Goal: Task Accomplishment & Management: Manage account settings

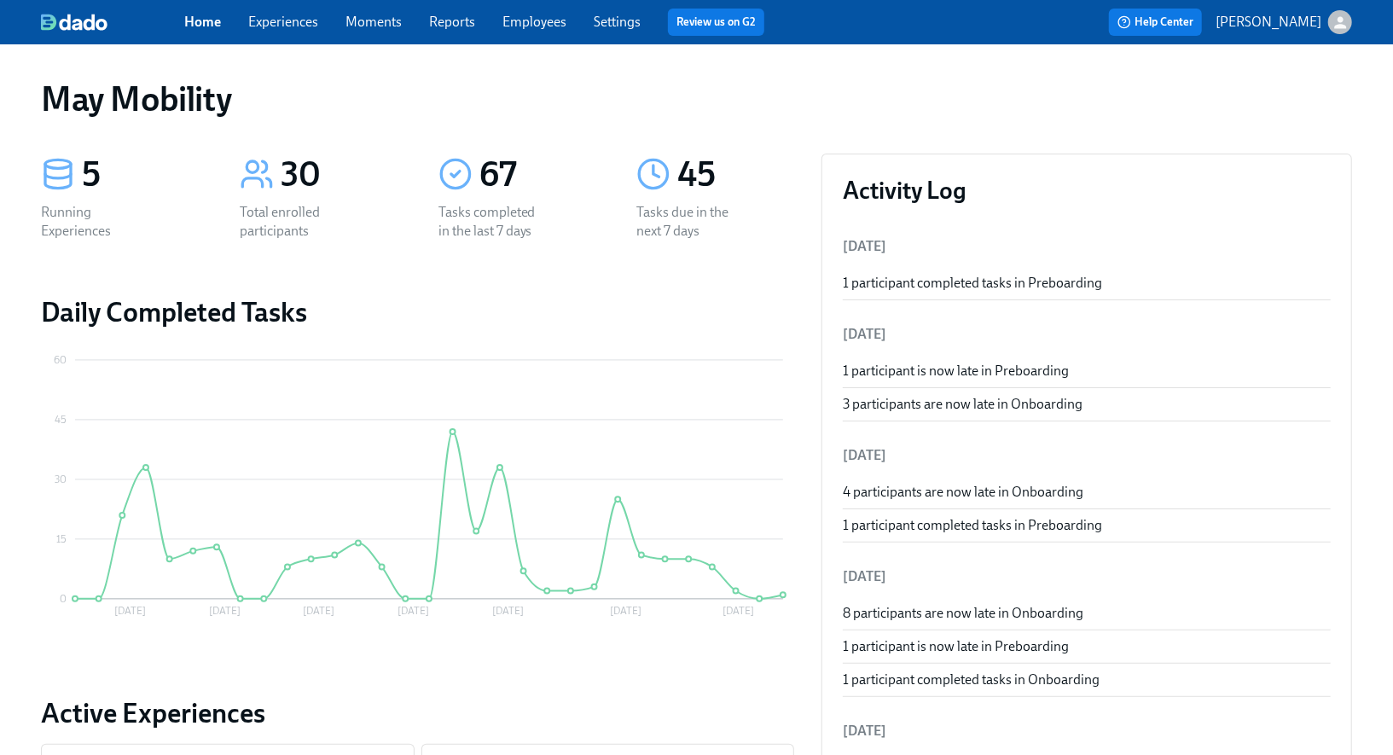
click at [283, 20] on link "Experiences" at bounding box center [283, 22] width 70 height 16
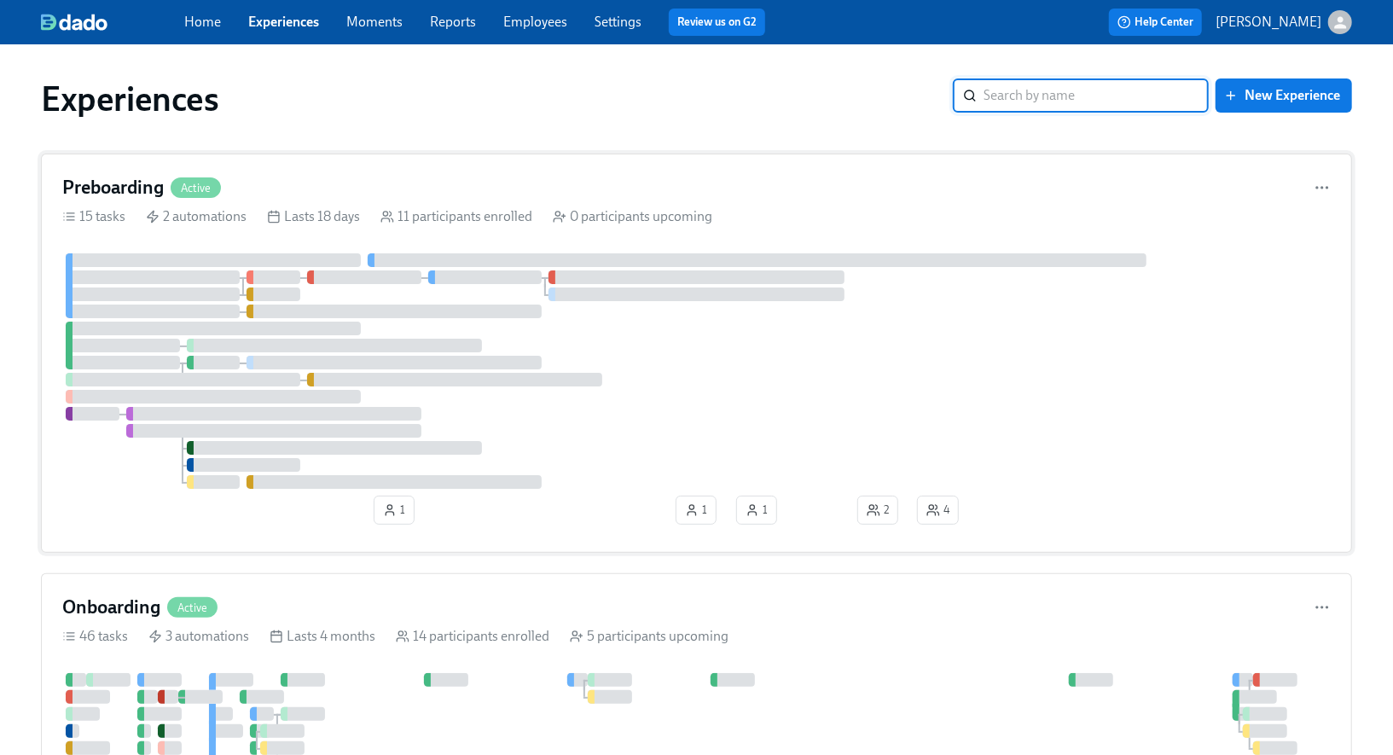
click at [282, 182] on div "Preboarding Active" at bounding box center [696, 188] width 1268 height 26
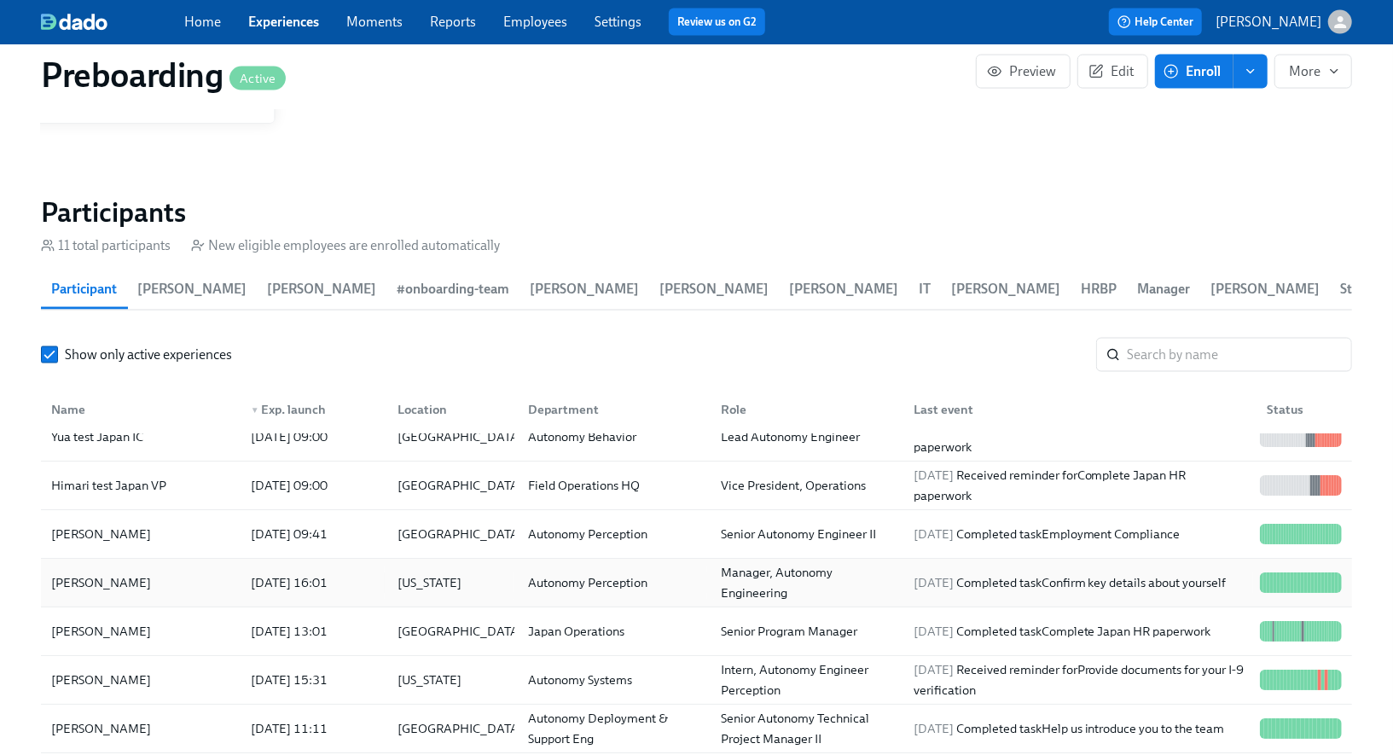
scroll to position [21, 0]
click at [153, 532] on div "[PERSON_NAME]" at bounding box center [140, 533] width 193 height 34
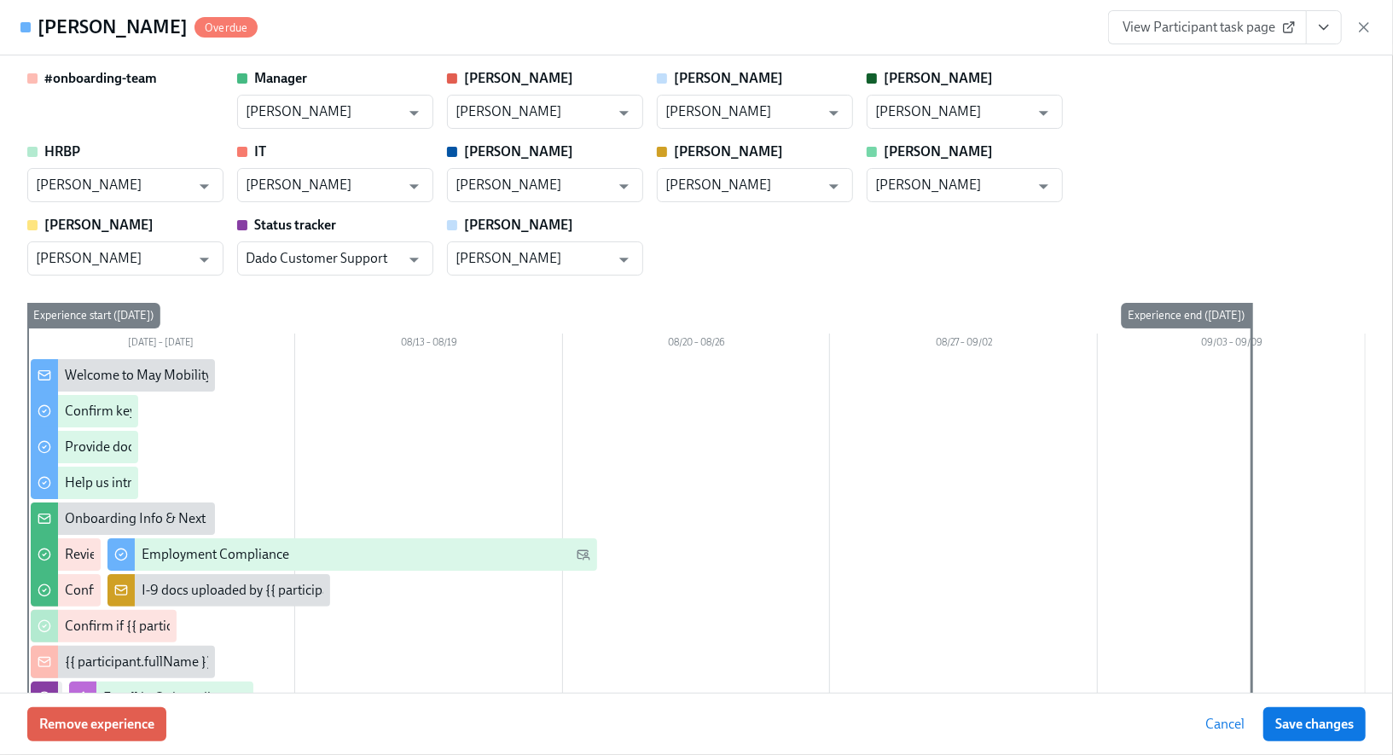
click at [1335, 32] on button "View task page" at bounding box center [1324, 27] width 36 height 34
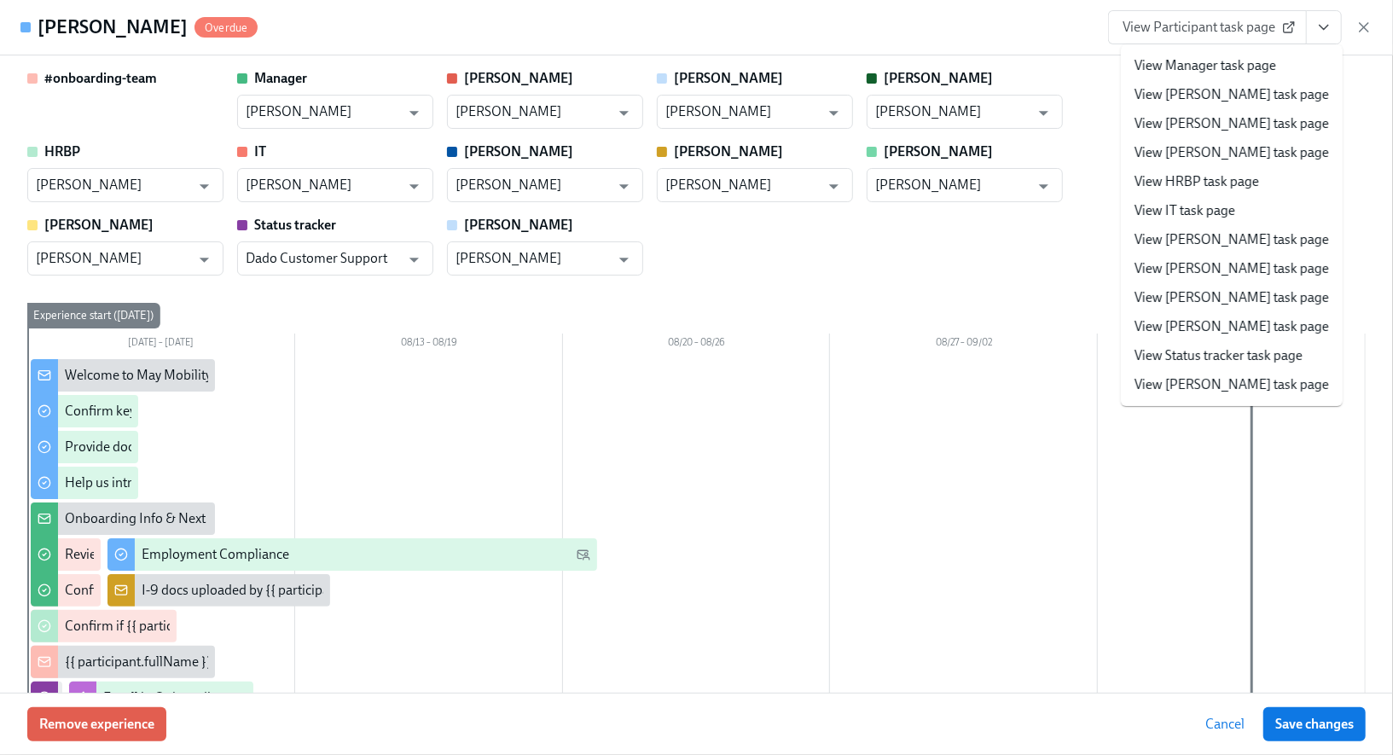
click at [1220, 331] on link "View Laura task page" at bounding box center [1231, 326] width 194 height 19
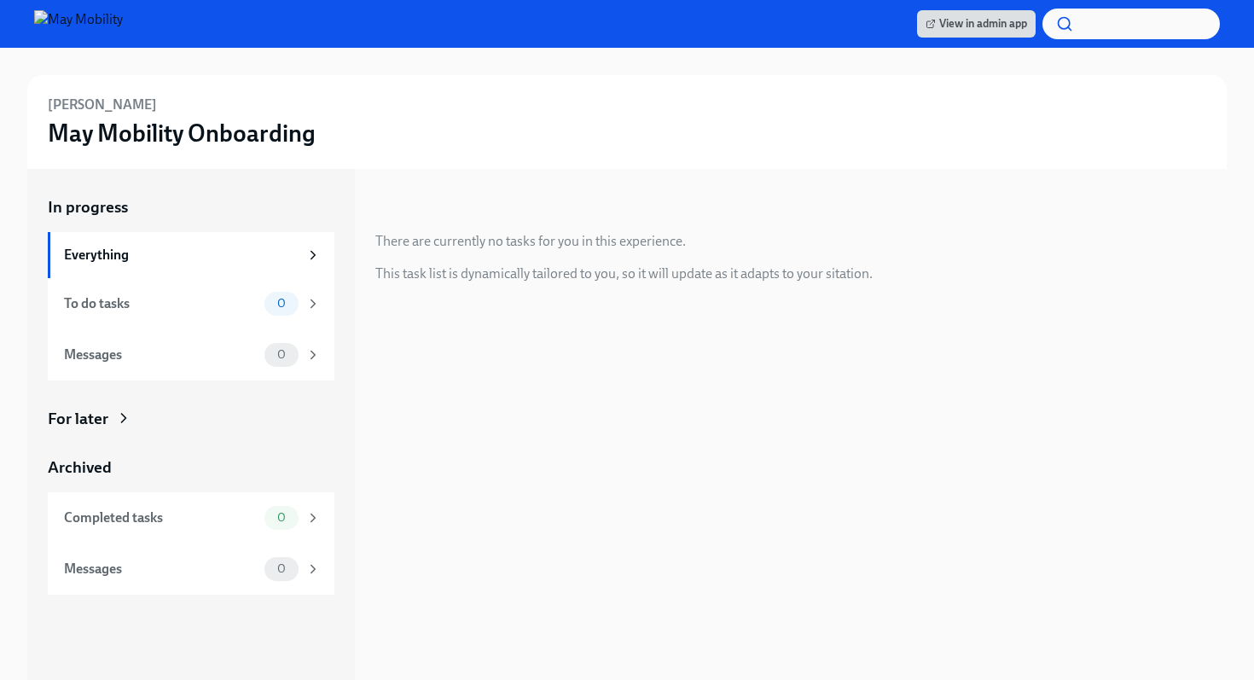
click at [115, 419] on icon at bounding box center [123, 417] width 17 height 17
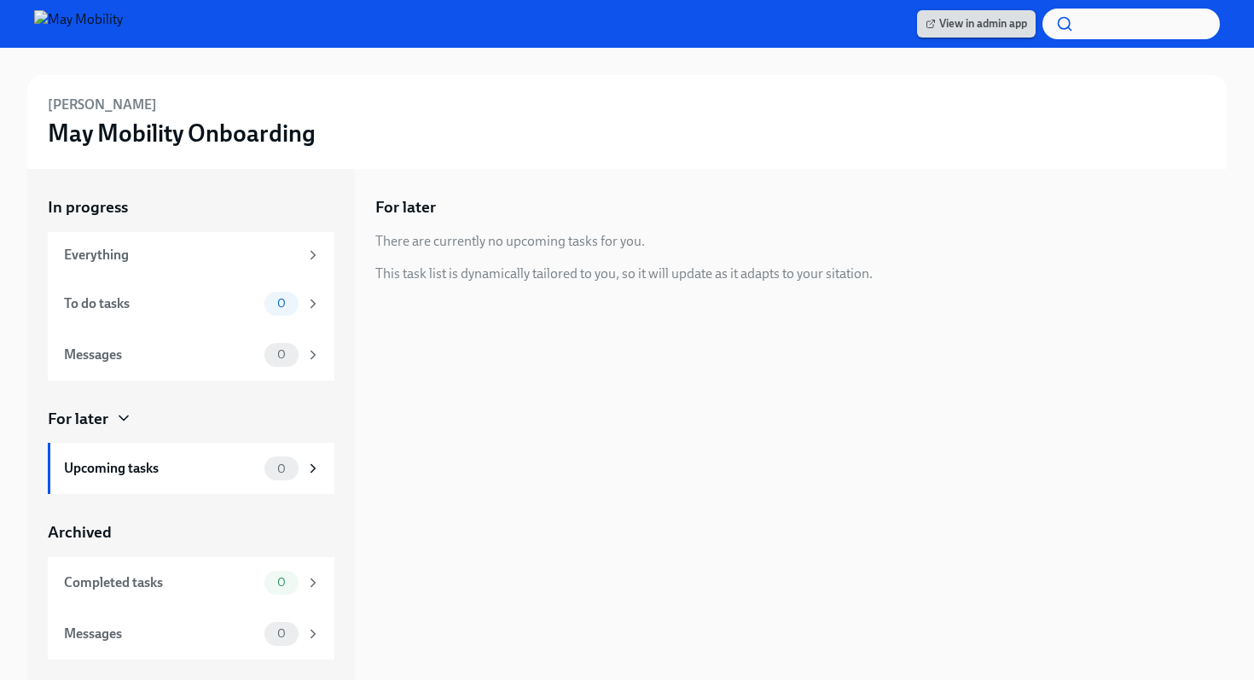
click at [995, 24] on span "View in admin app" at bounding box center [975, 23] width 101 height 17
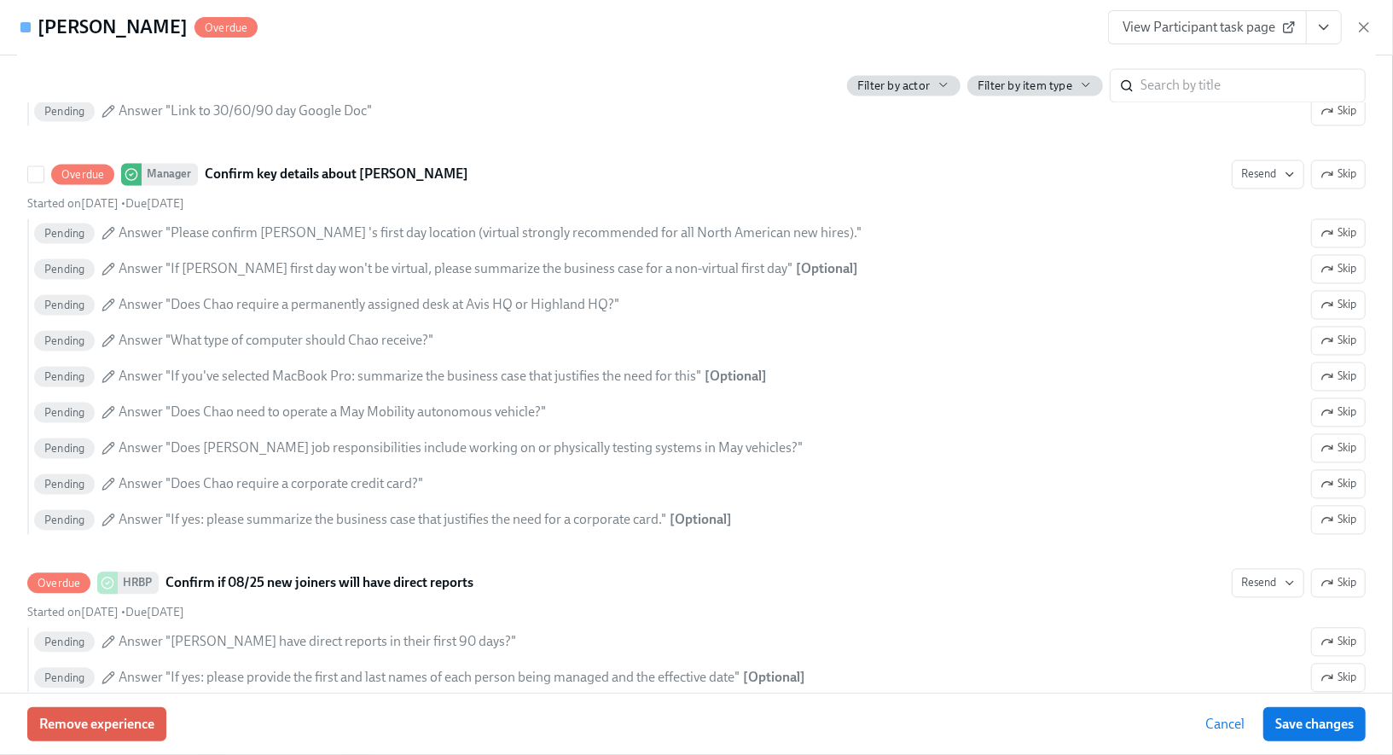
scroll to position [2100, 0]
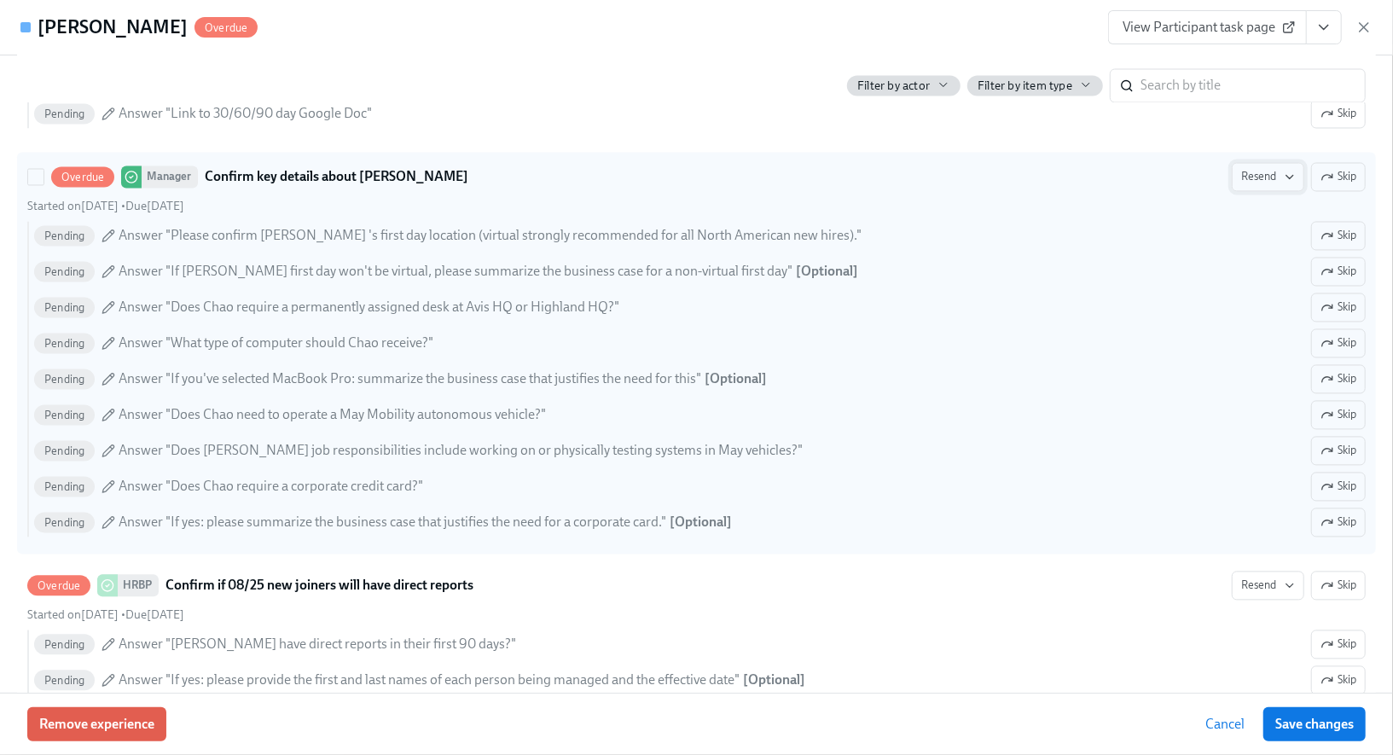
click at [1256, 169] on span "Resend" at bounding box center [1268, 177] width 54 height 17
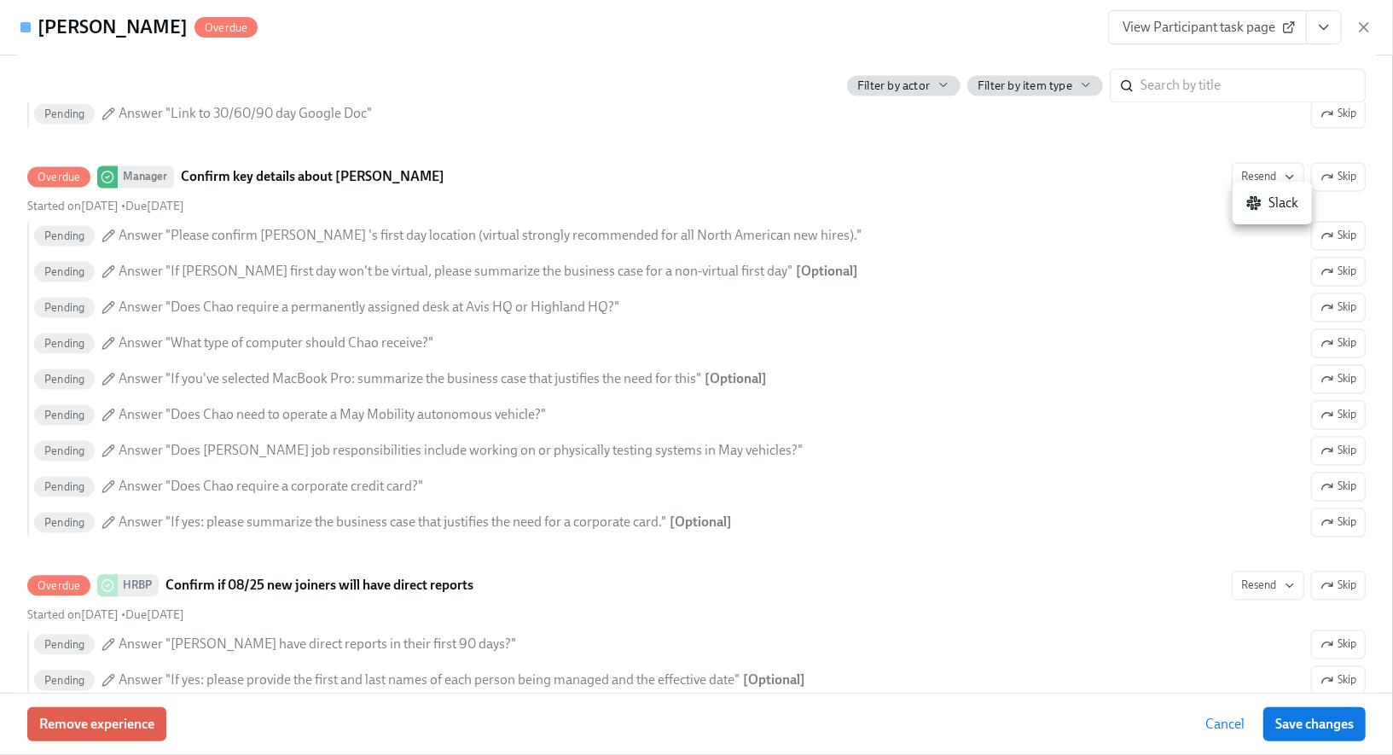
click at [1274, 204] on div "Slack" at bounding box center [1272, 203] width 52 height 19
click at [1220, 200] on rect at bounding box center [1220, 199] width 2 height 5
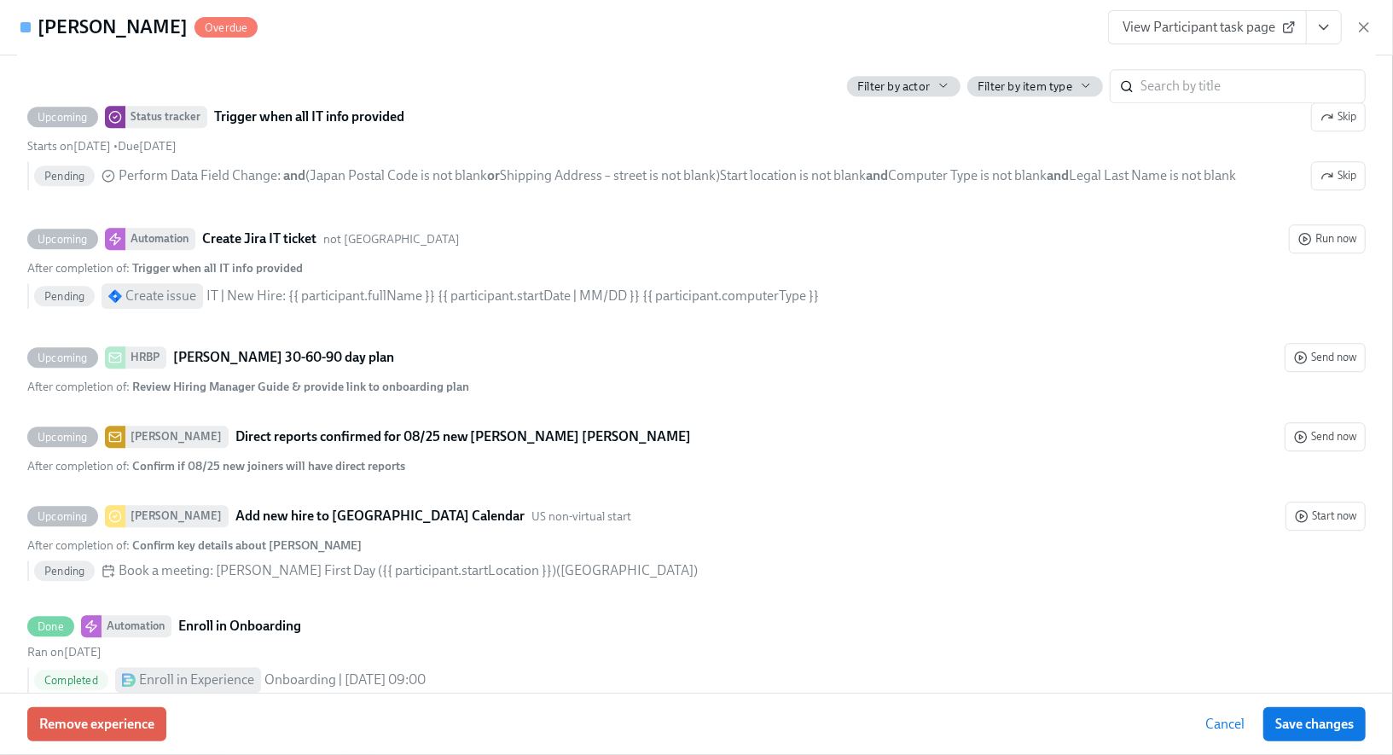
scroll to position [2819, 0]
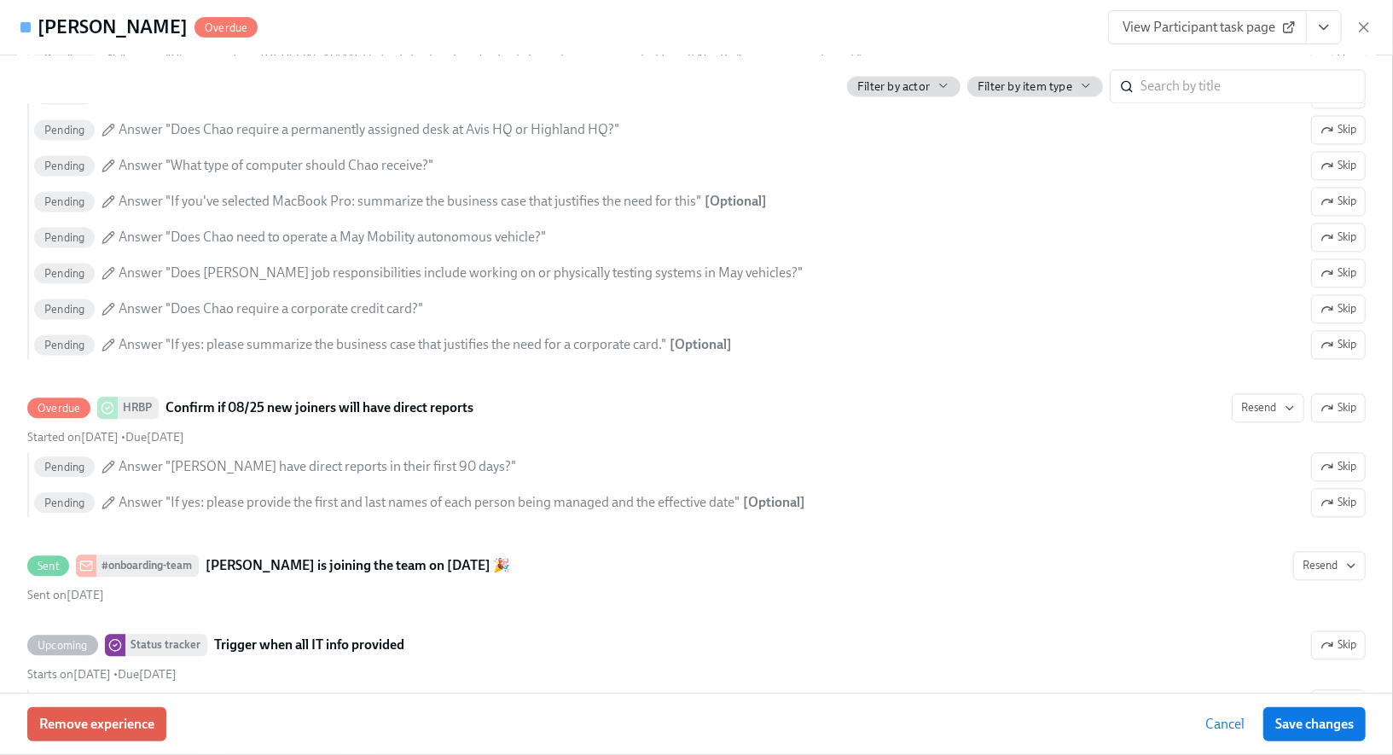
scroll to position [2294, 0]
